Goal: Understand process/instructions: Learn about a topic

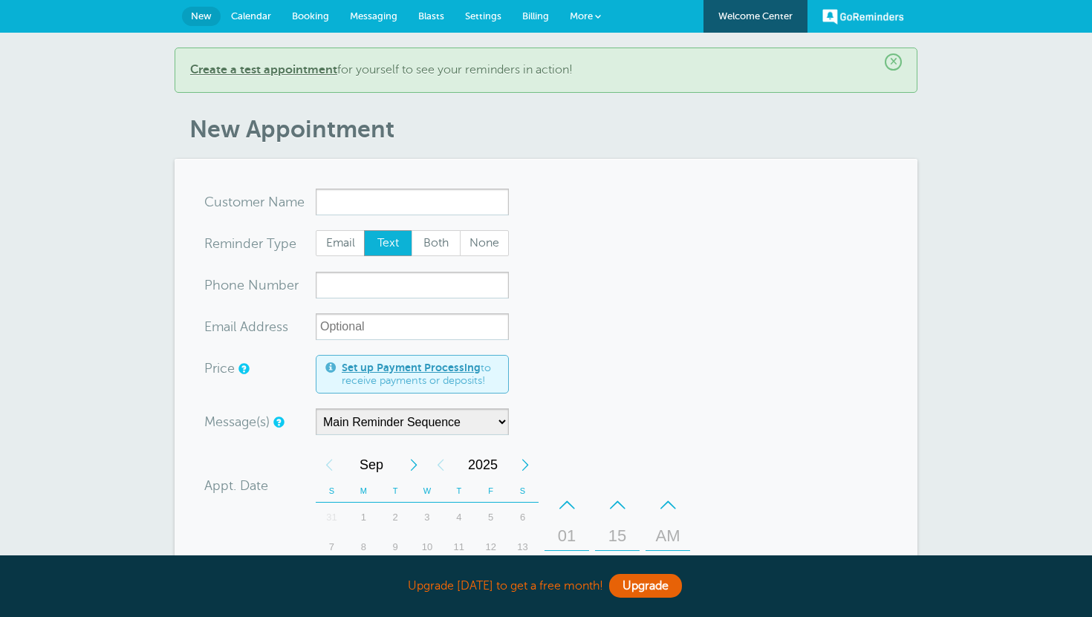
click at [892, 56] on span "×" at bounding box center [893, 61] width 17 height 17
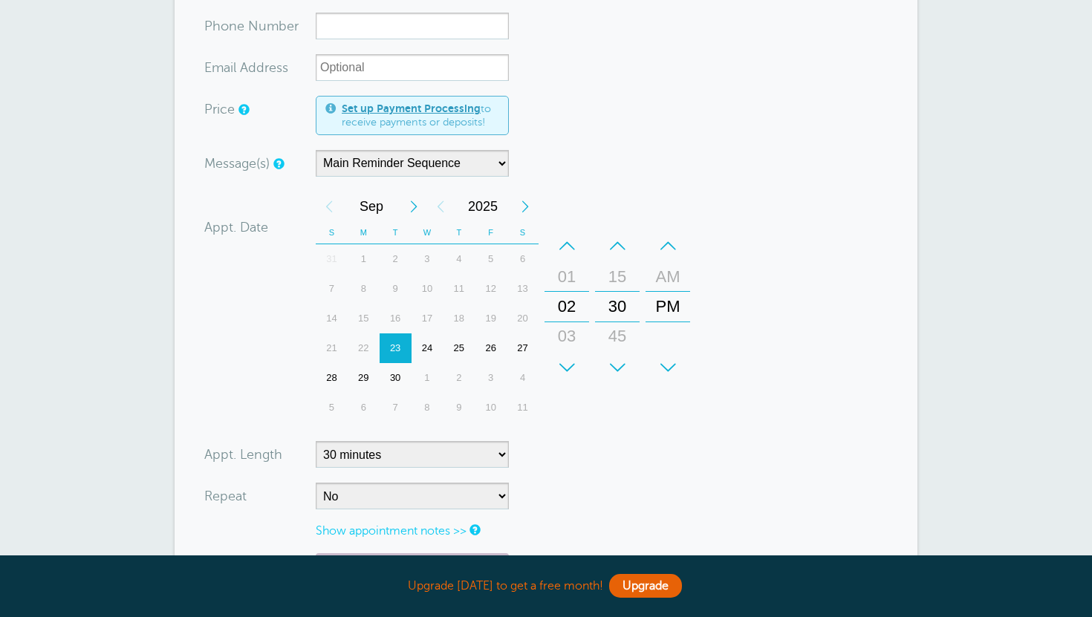
scroll to position [220, 0]
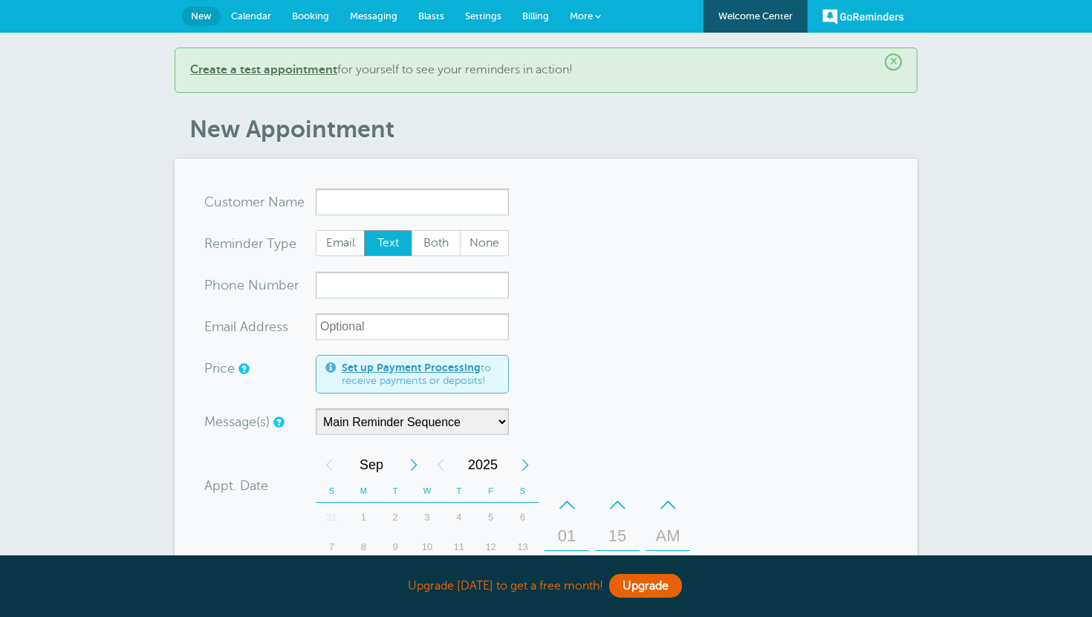
click at [746, 1] on link "Welcome Center" at bounding box center [755, 16] width 104 height 33
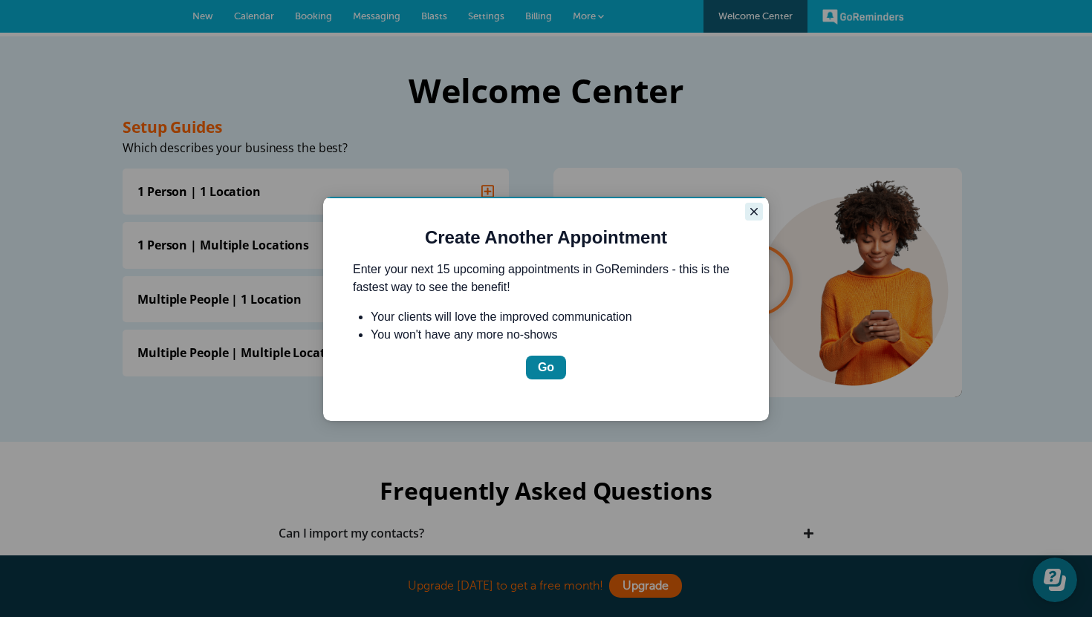
click at [753, 210] on icon "Close guide" at bounding box center [754, 212] width 12 height 12
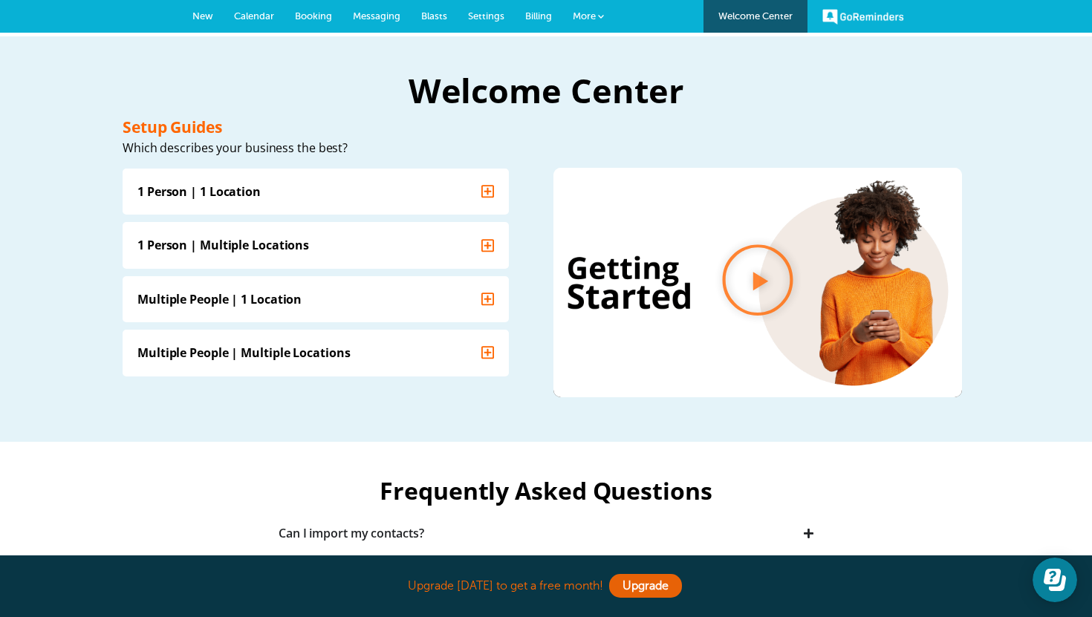
click at [838, 15] on link "GoReminders" at bounding box center [863, 16] width 82 height 33
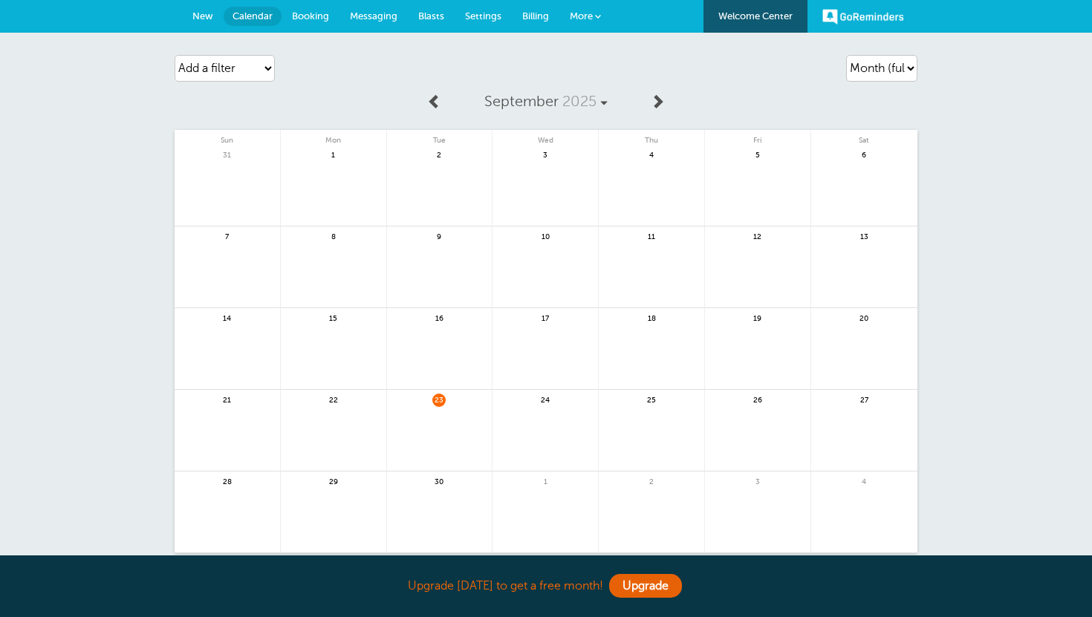
click at [212, 17] on span "New" at bounding box center [202, 15] width 21 height 11
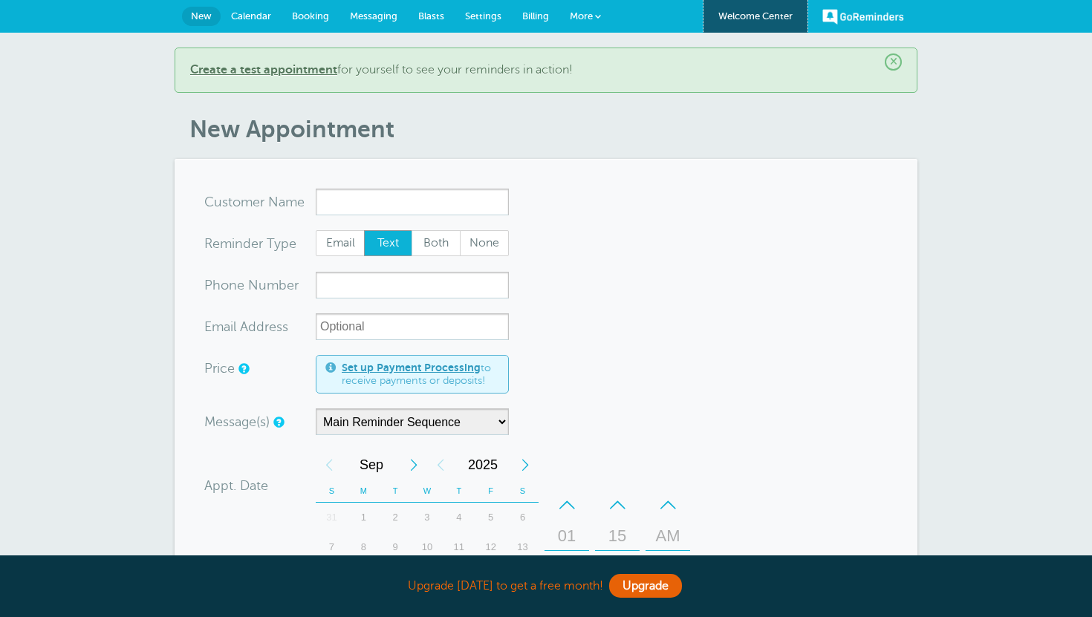
click at [791, 10] on link "Welcome Center" at bounding box center [755, 16] width 104 height 33
